Goal: Transaction & Acquisition: Purchase product/service

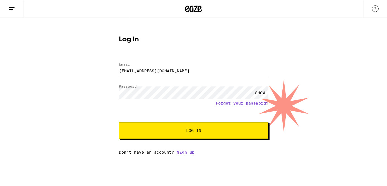
click at [186, 130] on span "Log In" at bounding box center [193, 130] width 15 height 4
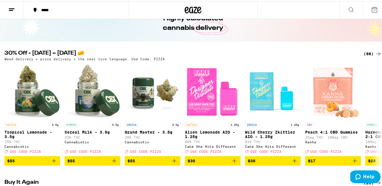
scroll to position [36, 0]
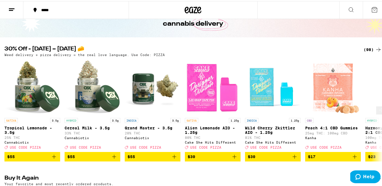
click at [51, 159] on icon "Add to bag" at bounding box center [54, 155] width 7 height 7
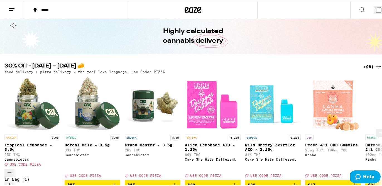
click at [376, 128] on button at bounding box center [381, 132] width 10 height 8
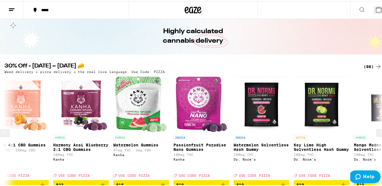
scroll to position [0, 313]
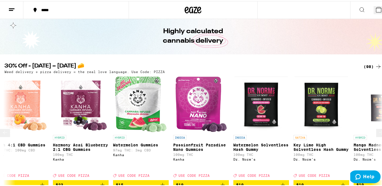
click at [376, 128] on button at bounding box center [381, 132] width 10 height 8
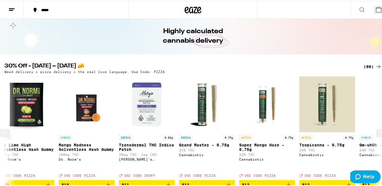
scroll to position [0, 625]
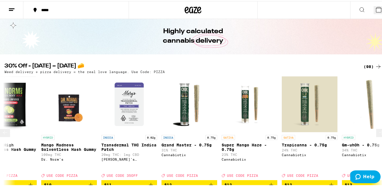
click at [376, 128] on button at bounding box center [381, 132] width 10 height 8
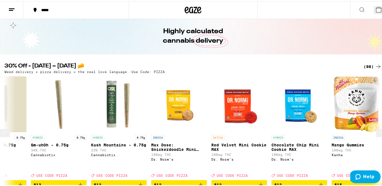
scroll to position [0, 938]
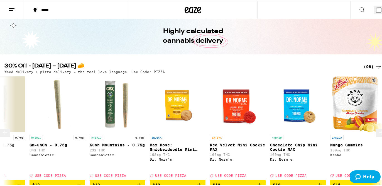
click at [376, 128] on button at bounding box center [381, 132] width 10 height 8
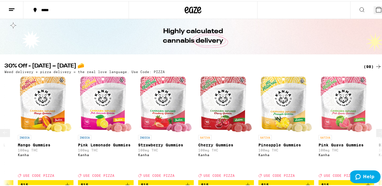
click at [378, 128] on icon at bounding box center [381, 131] width 7 height 7
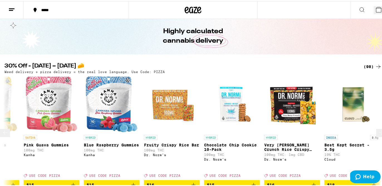
scroll to position [0, 1563]
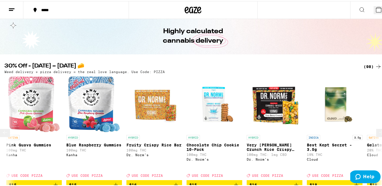
click at [378, 128] on icon at bounding box center [381, 131] width 7 height 7
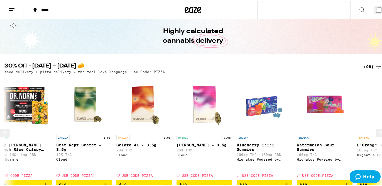
scroll to position [0, 1876]
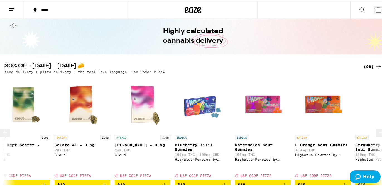
click at [378, 128] on icon at bounding box center [381, 131] width 7 height 7
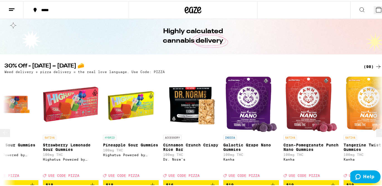
click at [378, 128] on icon at bounding box center [381, 131] width 7 height 7
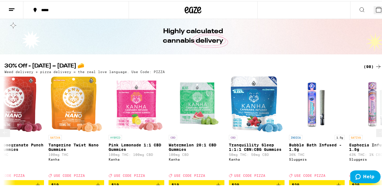
click at [378, 128] on icon at bounding box center [381, 131] width 7 height 7
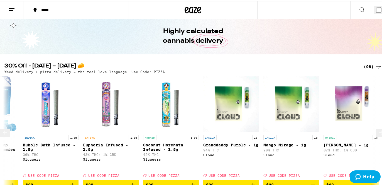
scroll to position [0, 2813]
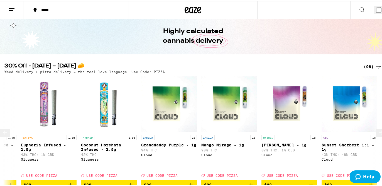
click at [378, 128] on icon at bounding box center [381, 131] width 7 height 7
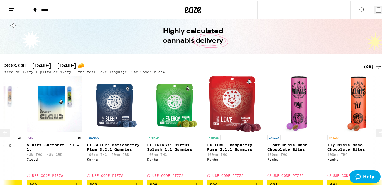
scroll to position [0, 3125]
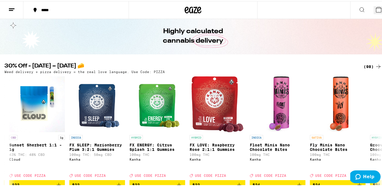
click at [11, 124] on div at bounding box center [8, 132] width 16 height 16
click at [6, 128] on icon at bounding box center [5, 131] width 7 height 7
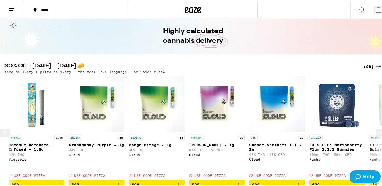
scroll to position [0, 2813]
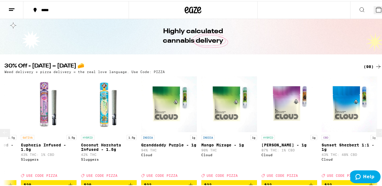
click at [378, 128] on icon at bounding box center [381, 131] width 7 height 7
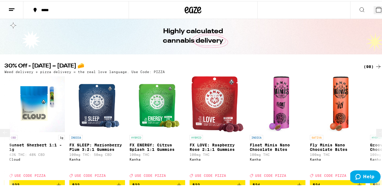
click at [378, 128] on icon at bounding box center [381, 131] width 7 height 7
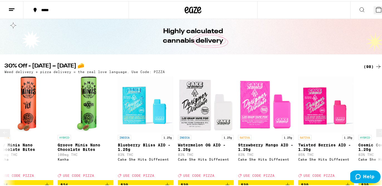
click at [378, 128] on icon at bounding box center [381, 131] width 7 height 7
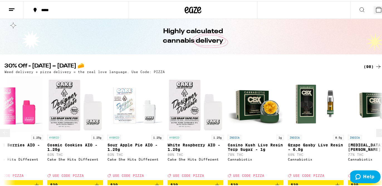
scroll to position [0, 3751]
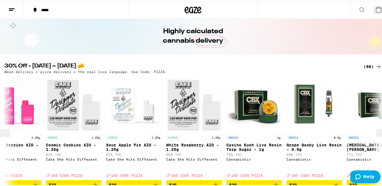
click at [378, 128] on icon at bounding box center [381, 131] width 7 height 7
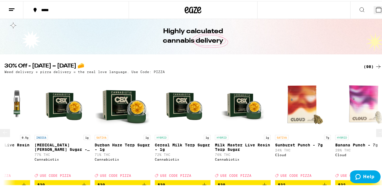
scroll to position [0, 4063]
click at [378, 128] on icon at bounding box center [381, 131] width 7 height 7
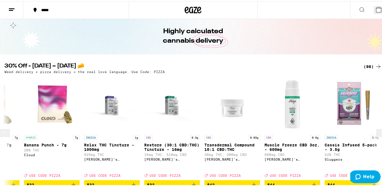
scroll to position [0, 4376]
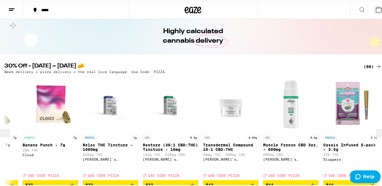
click at [378, 128] on icon at bounding box center [381, 131] width 7 height 7
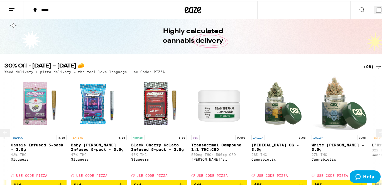
click at [378, 128] on icon at bounding box center [381, 131] width 7 height 7
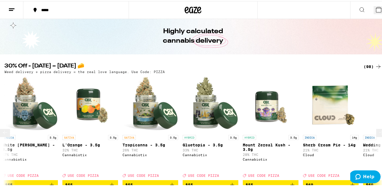
scroll to position [0, 5001]
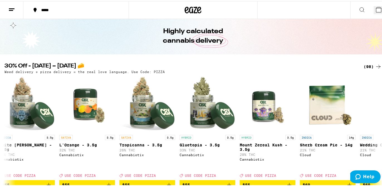
click at [368, 62] on div "(98)" at bounding box center [373, 65] width 18 height 7
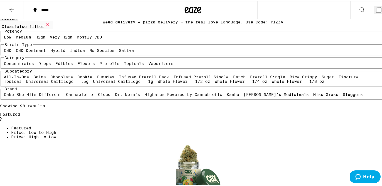
scroll to position [67, 0]
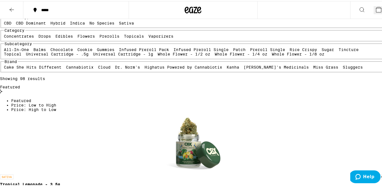
click at [24, 37] on label "Concentrates" at bounding box center [19, 35] width 30 height 4
click at [6, 34] on input "Concentrates" at bounding box center [5, 34] width 0 height 0
checkbox input "true"
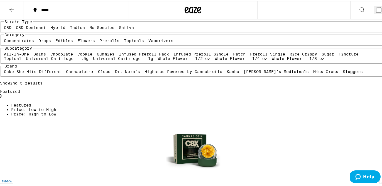
click at [149, 42] on label "Vaporizers" at bounding box center [161, 39] width 25 height 4
click at [150, 38] on input "Vaporizers" at bounding box center [150, 38] width 0 height 0
checkbox input "true"
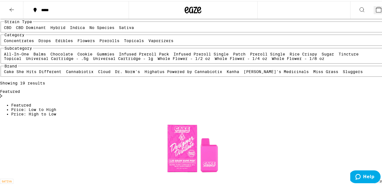
click at [27, 42] on label "Concentrates" at bounding box center [19, 39] width 30 height 4
click at [6, 38] on input "Concentrates" at bounding box center [5, 38] width 0 height 0
checkbox input "false"
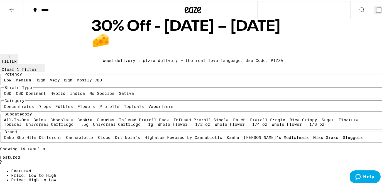
scroll to position [1, 0]
click at [119, 94] on label "Sativa" at bounding box center [126, 92] width 15 height 4
click at [120, 91] on input "Sativa" at bounding box center [120, 91] width 0 height 0
checkbox input "true"
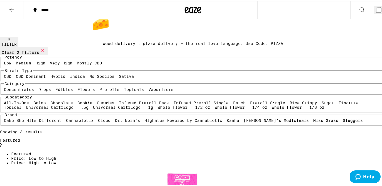
scroll to position [19, 0]
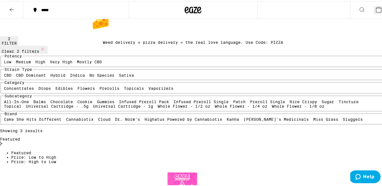
click at [45, 8] on div "*****" at bounding box center [78, 9] width 81 height 4
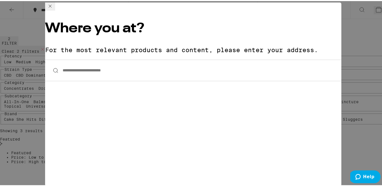
click at [97, 59] on input "**********" at bounding box center [193, 69] width 297 height 21
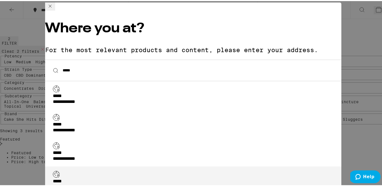
click at [113, 178] on div "**********" at bounding box center [195, 184] width 284 height 12
type input "**********"
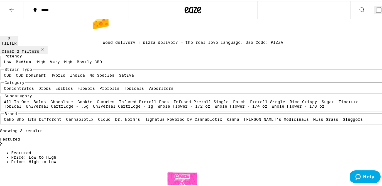
click at [45, 52] on icon at bounding box center [42, 48] width 7 height 7
checkbox input "false"
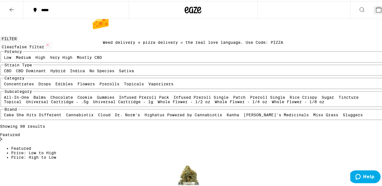
click at [14, 8] on icon at bounding box center [11, 8] width 7 height 7
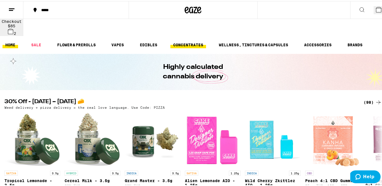
click at [203, 40] on link "CONCENTRATES" at bounding box center [189, 43] width 36 height 7
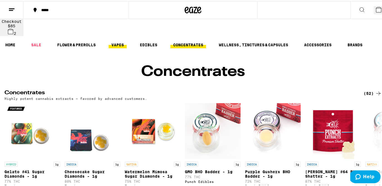
click at [115, 40] on link "VAPES" at bounding box center [118, 43] width 18 height 7
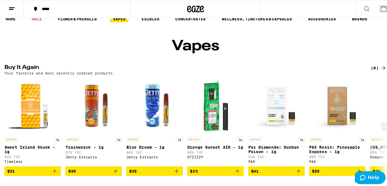
scroll to position [38, 0]
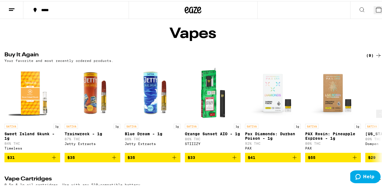
click at [55, 153] on icon "Add to bag" at bounding box center [54, 156] width 7 height 7
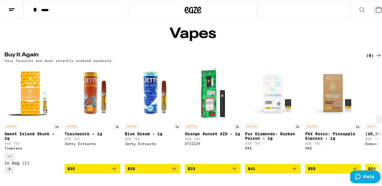
click at [114, 164] on icon "Add to bag" at bounding box center [114, 167] width 7 height 7
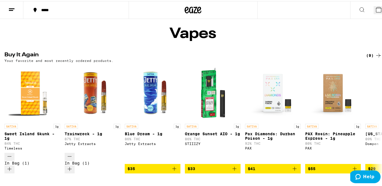
click at [376, 8] on icon at bounding box center [378, 8] width 5 height 5
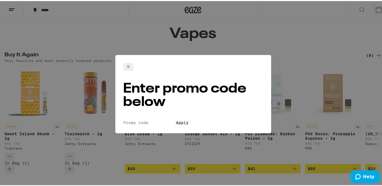
click at [143, 119] on input "Promo Code" at bounding box center [148, 121] width 51 height 5
type input "i"
type input "pizza"
click at [176, 119] on span "Apply" at bounding box center [182, 121] width 13 height 4
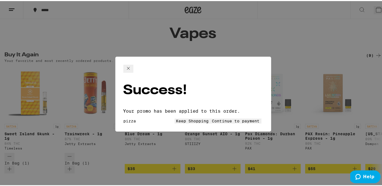
click at [132, 70] on icon at bounding box center [128, 67] width 7 height 7
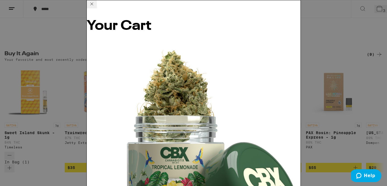
scroll to position [102, 0]
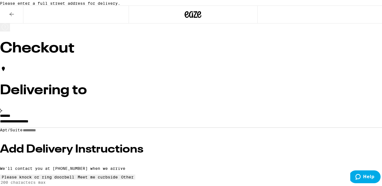
click at [13, 16] on icon at bounding box center [11, 13] width 7 height 7
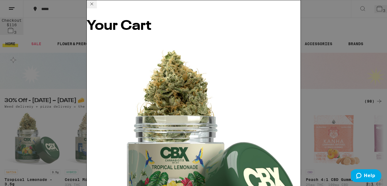
click at [95, 7] on icon at bounding box center [91, 4] width 7 height 7
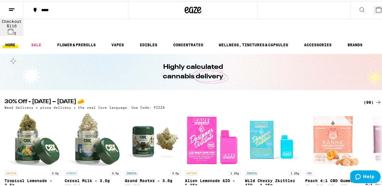
click at [376, 9] on icon at bounding box center [378, 8] width 5 height 5
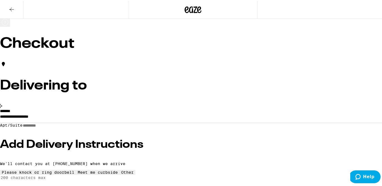
scroll to position [9, 0]
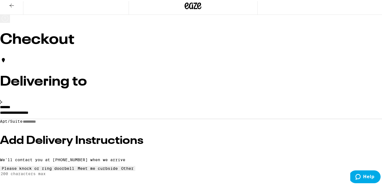
click at [98, 118] on input "**********" at bounding box center [193, 112] width 387 height 9
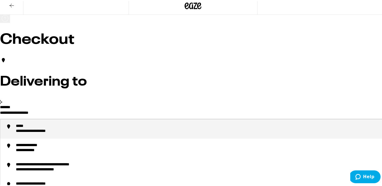
click at [81, 118] on input "**********" at bounding box center [193, 112] width 387 height 9
click at [105, 133] on div "**********" at bounding box center [199, 128] width 366 height 10
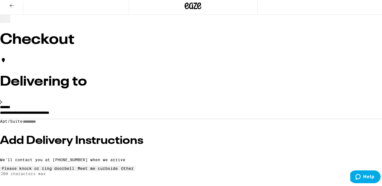
type input "**********"
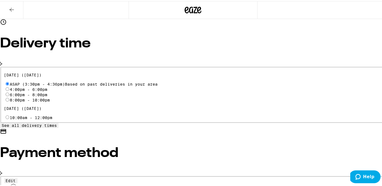
scroll to position [178, 0]
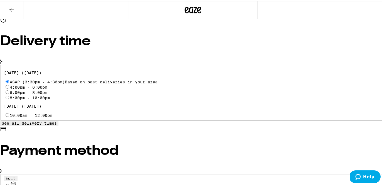
click at [9, 183] on input "Pay with Checking Account [PERSON_NAME] FARGO AT WORK? CHECKING .." at bounding box center [8, 185] width 4 height 4
radio input "true"
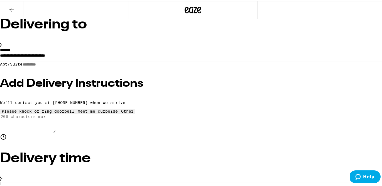
scroll to position [61, 0]
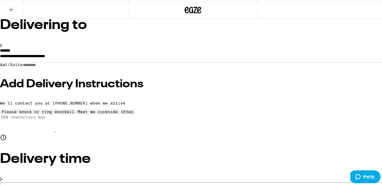
type input "4"
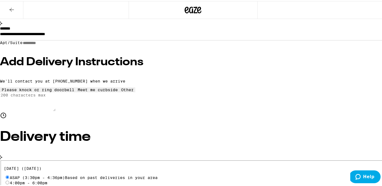
scroll to position [79, 0]
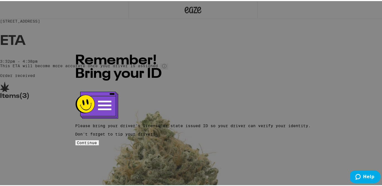
click at [99, 140] on button "Continue" at bounding box center [87, 141] width 23 height 5
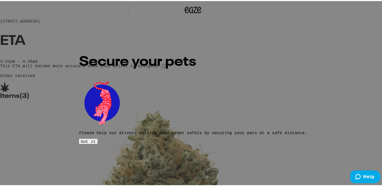
click at [96, 138] on span "Got it" at bounding box center [88, 140] width 15 height 4
